Goal: Task Accomplishment & Management: Use online tool/utility

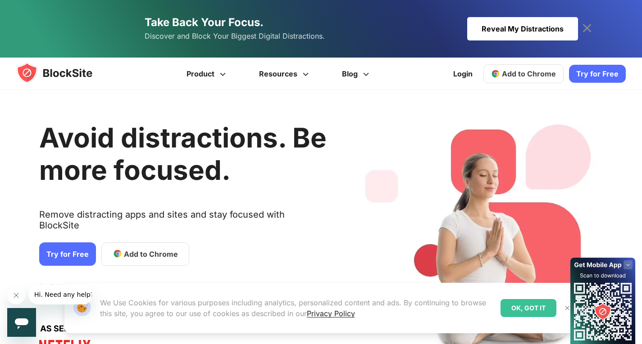
click at [142, 186] on h1 "Avoid distractions. Be more focused." at bounding box center [182, 154] width 287 height 65
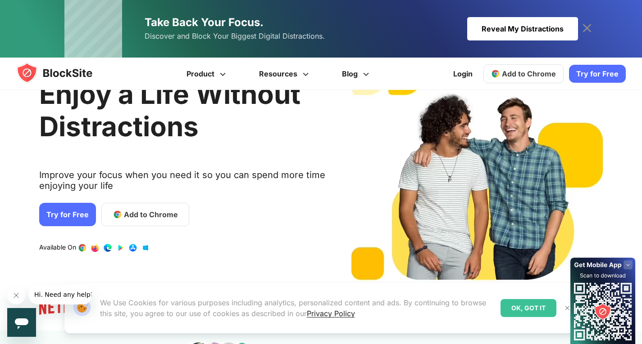
scroll to position [71, 0]
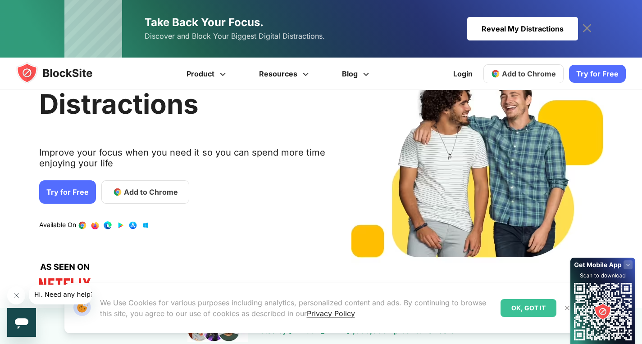
click at [525, 71] on span "Add to Chrome" at bounding box center [529, 73] width 54 height 9
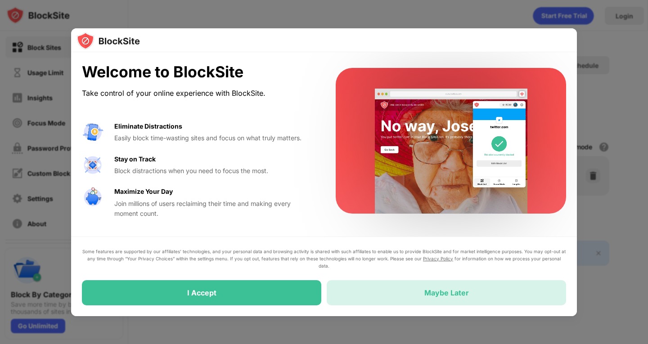
click at [405, 304] on div "Maybe Later" at bounding box center [447, 293] width 240 height 25
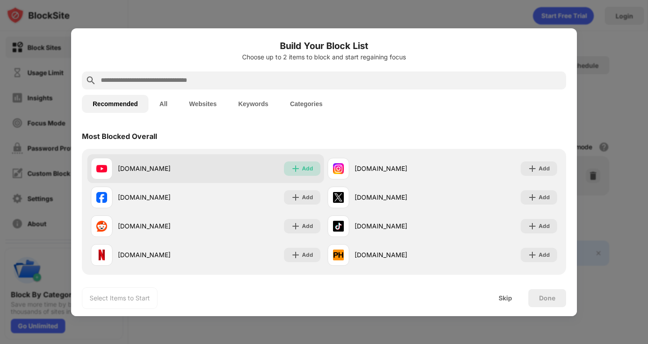
click at [308, 165] on div "Add" at bounding box center [307, 168] width 11 height 9
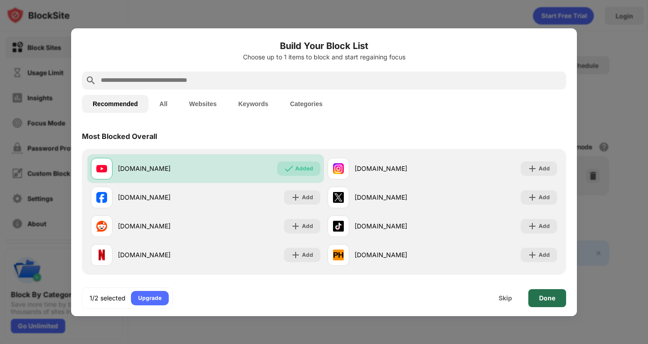
click at [552, 303] on div "Done" at bounding box center [548, 299] width 38 height 18
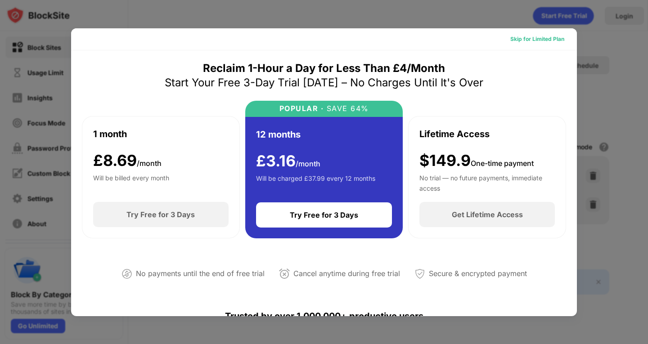
click at [520, 37] on div "Skip for Limited Plan" at bounding box center [538, 39] width 54 height 9
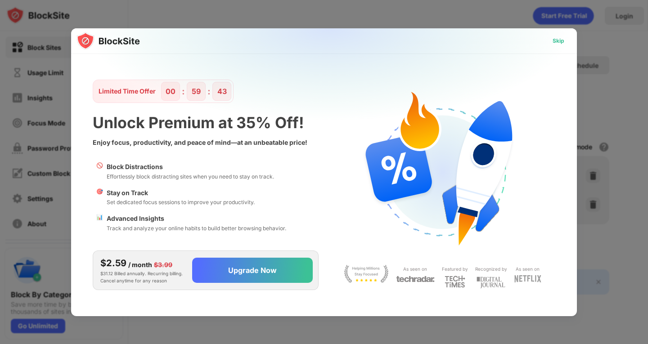
click at [557, 39] on div "Skip" at bounding box center [559, 40] width 12 height 9
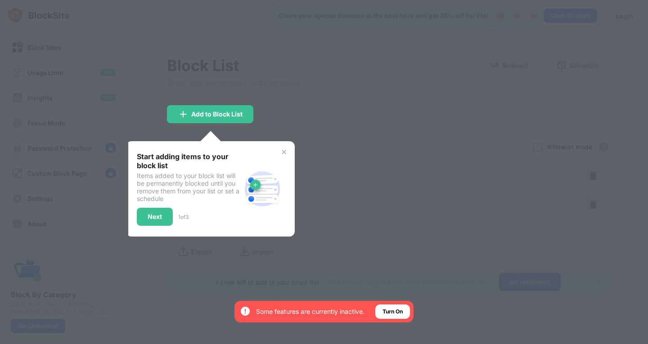
click at [286, 150] on img at bounding box center [284, 152] width 7 height 7
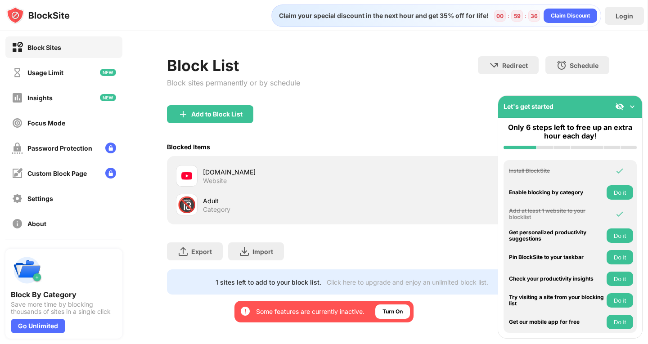
click at [634, 104] on img at bounding box center [632, 106] width 9 height 9
